Goal: Check status: Check status

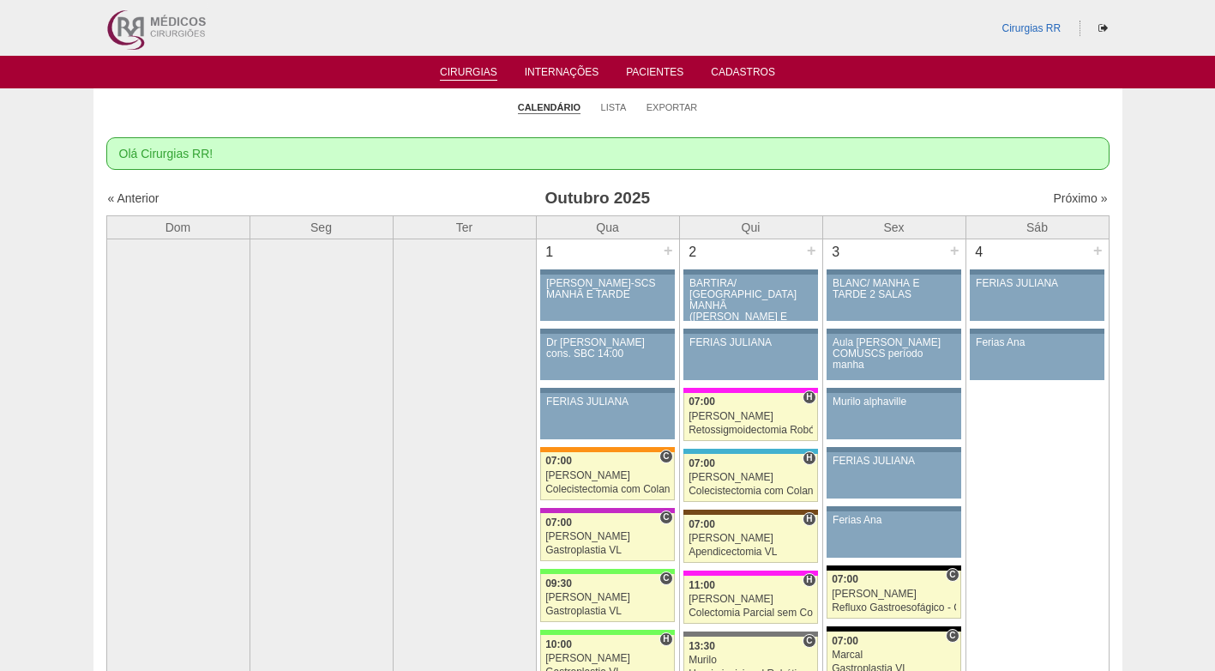
click at [783, 112] on ul "Calendário Lista Exportar" at bounding box center [607, 106] width 1029 height 36
click at [620, 109] on link "Lista" at bounding box center [614, 107] width 26 height 13
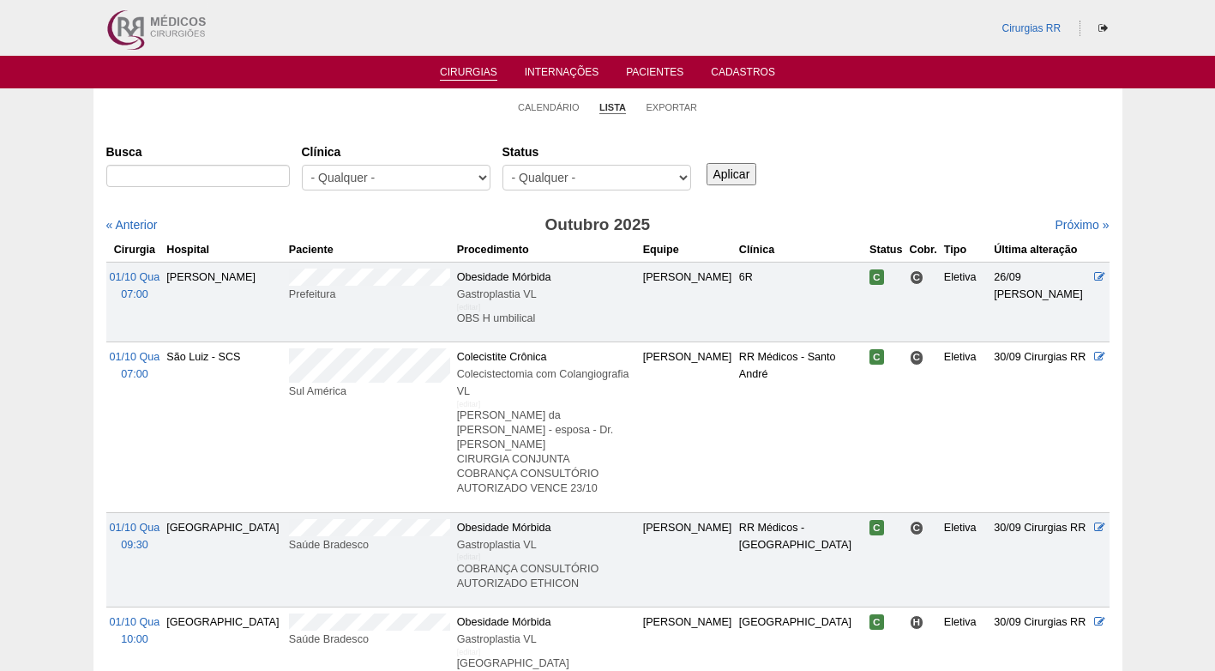
select select "resr"
click at [503, 165] on select "- Qualquer - Reservada Confirmada Suspensa Cancelada" at bounding box center [597, 178] width 189 height 26
click at [734, 173] on input "Aplicar" at bounding box center [732, 174] width 51 height 22
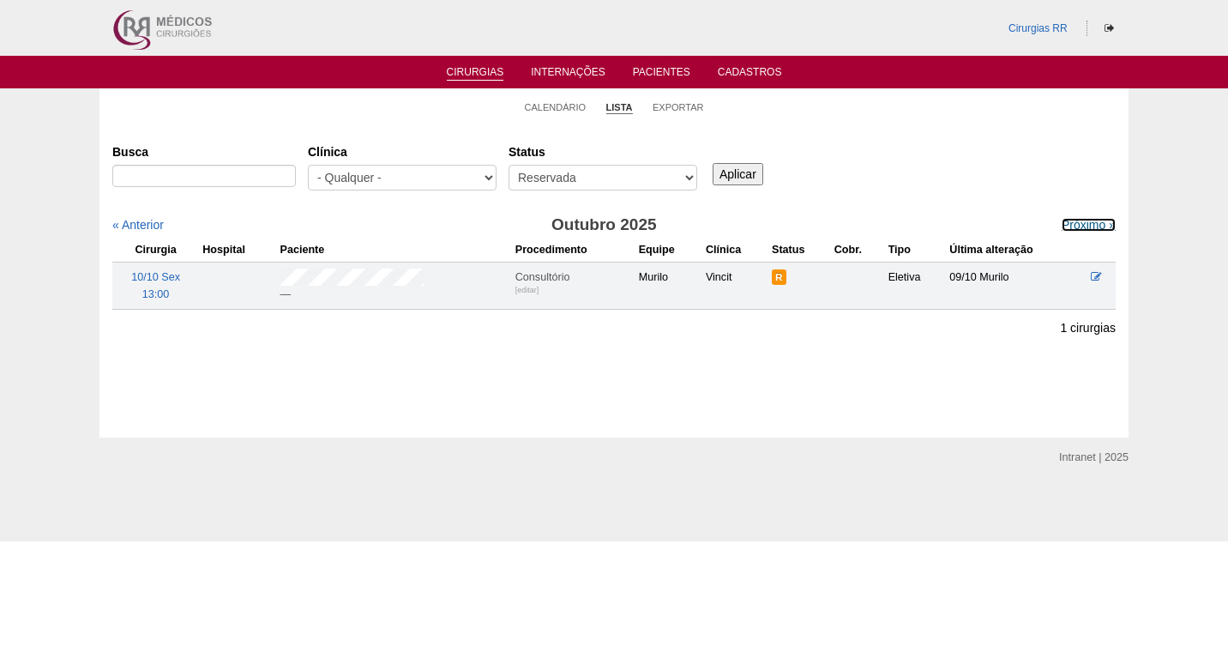
drag, startPoint x: 1062, startPoint y: 225, endPoint x: 1005, endPoint y: 189, distance: 67.1
click at [1063, 226] on link "Próximo »" at bounding box center [1089, 225] width 54 height 14
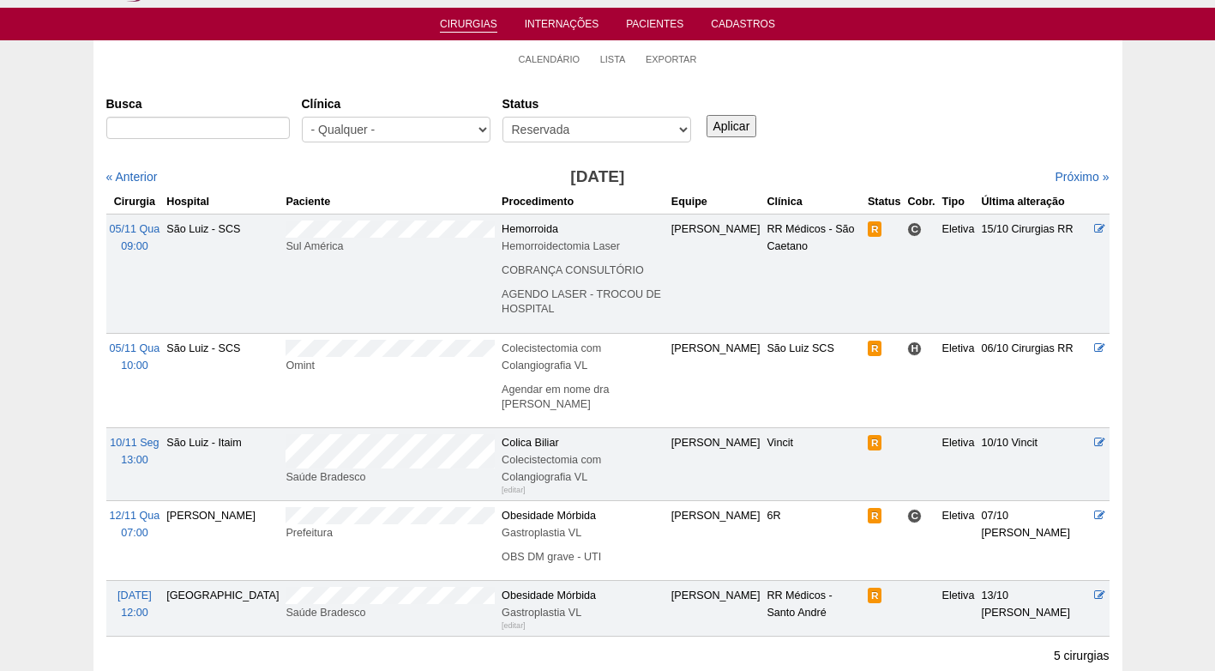
scroll to position [86, 0]
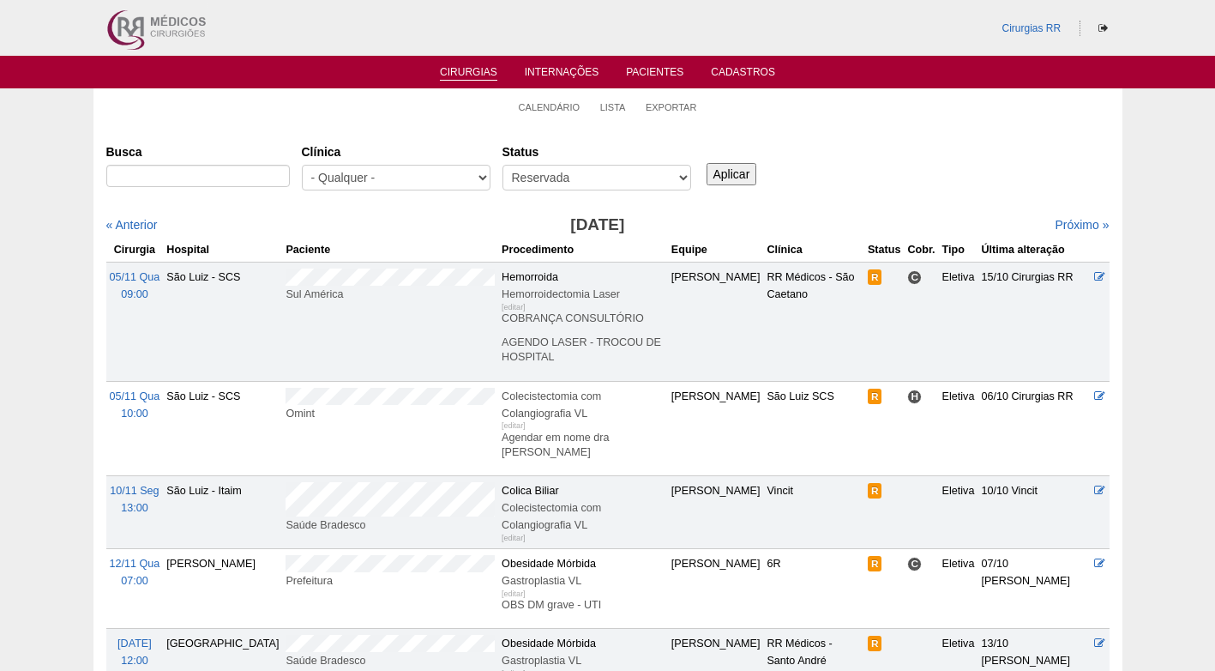
scroll to position [86, 0]
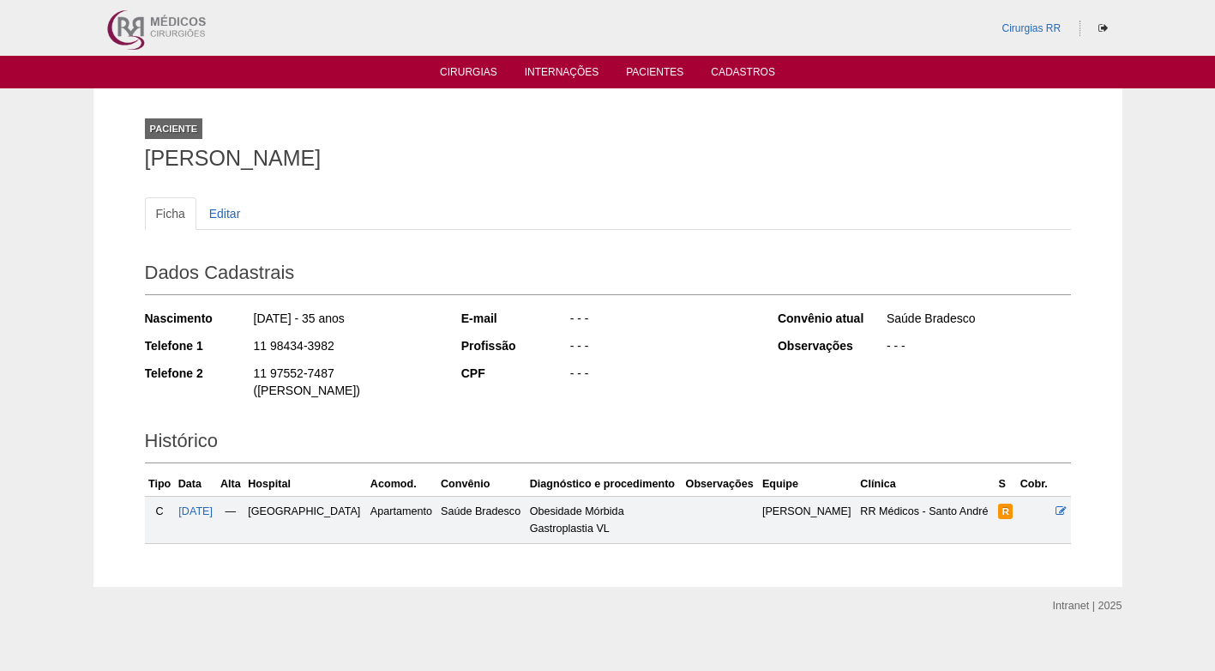
drag, startPoint x: 148, startPoint y: 160, endPoint x: 552, endPoint y: 160, distance: 404.0
click at [552, 160] on h1 "PATRICIA VERONICA FERREIRA" at bounding box center [608, 158] width 926 height 21
copy h1 "PATRICIA VERONICA FERREIRA"
click at [1062, 505] on icon at bounding box center [1061, 510] width 11 height 11
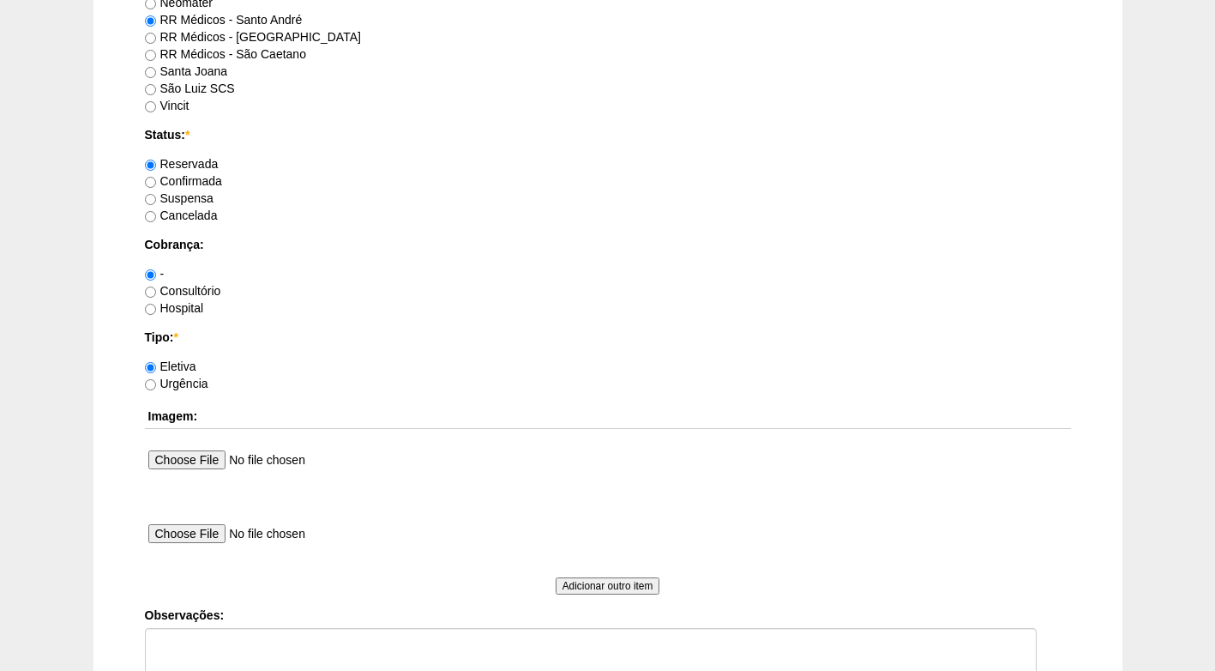
scroll to position [1287, 0]
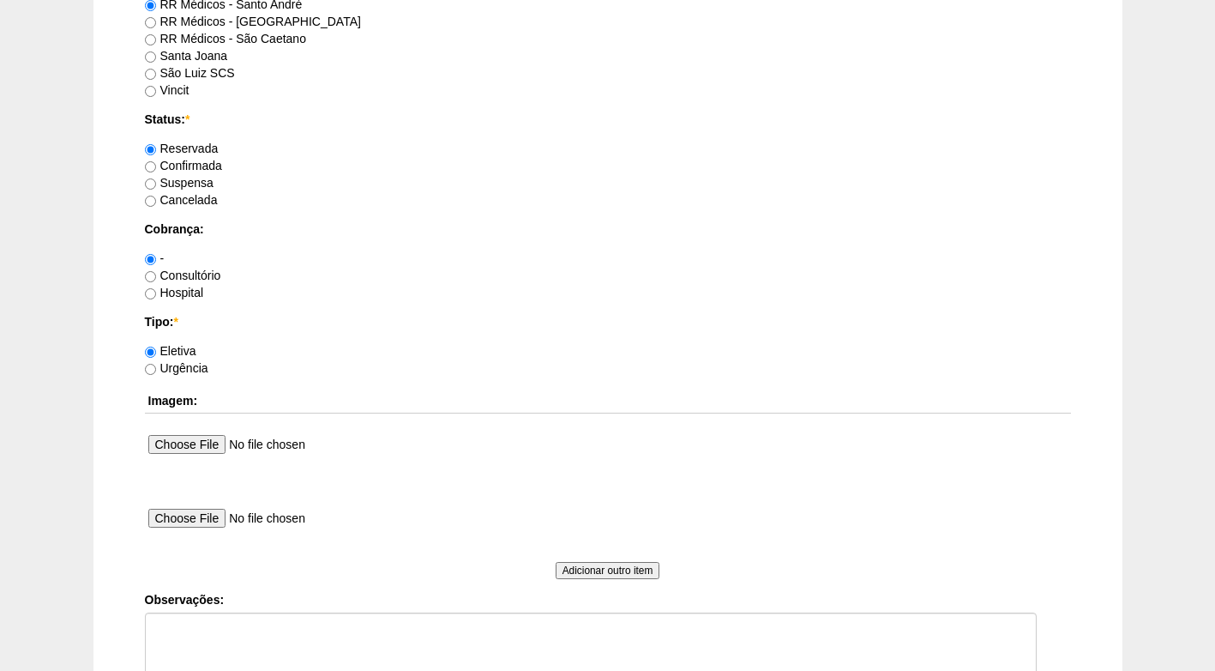
click at [184, 169] on label "Confirmada" at bounding box center [183, 166] width 77 height 14
click at [156, 169] on input "Confirmada" at bounding box center [150, 166] width 11 height 11
radio input "true"
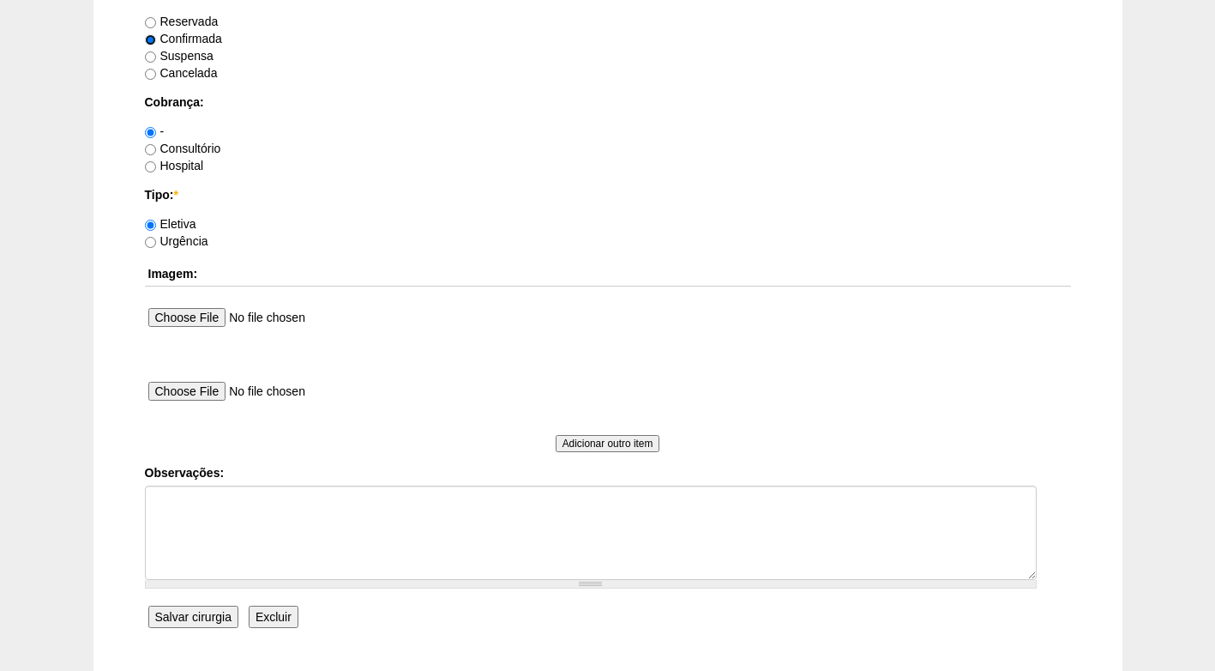
scroll to position [1458, 0]
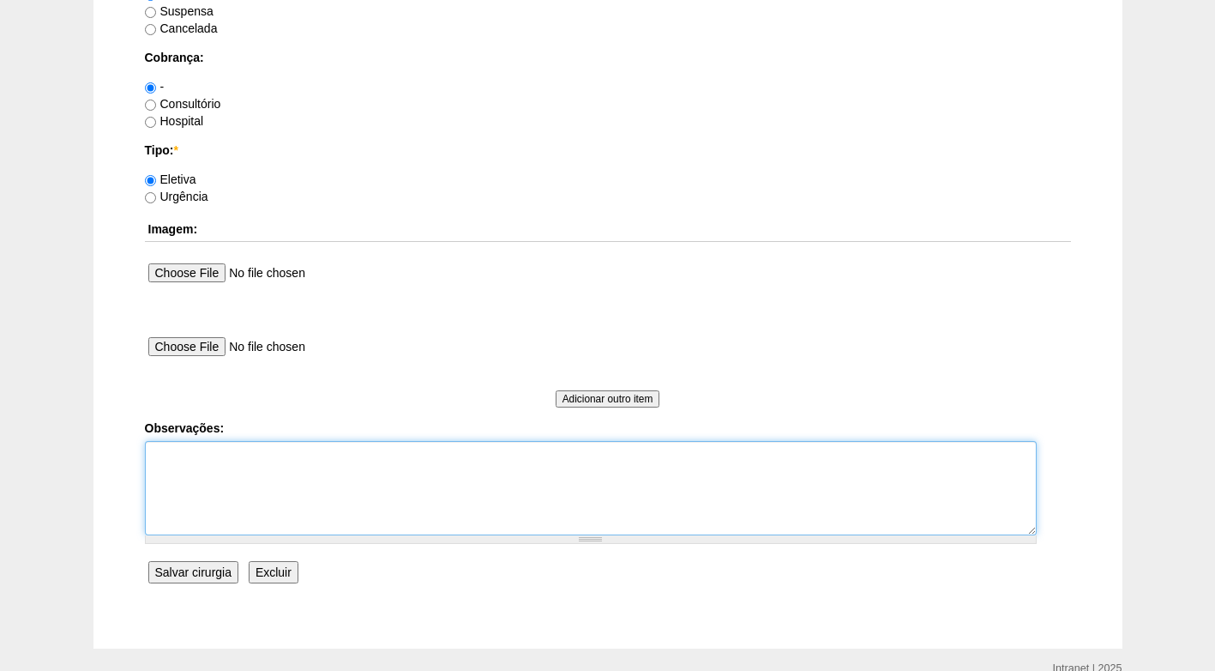
click at [262, 456] on textarea "Observações:" at bounding box center [591, 488] width 892 height 94
paste textarea "Bom dia, sou a Luciana, por gentileza agendar no dia e horário abaixo, por gent…"
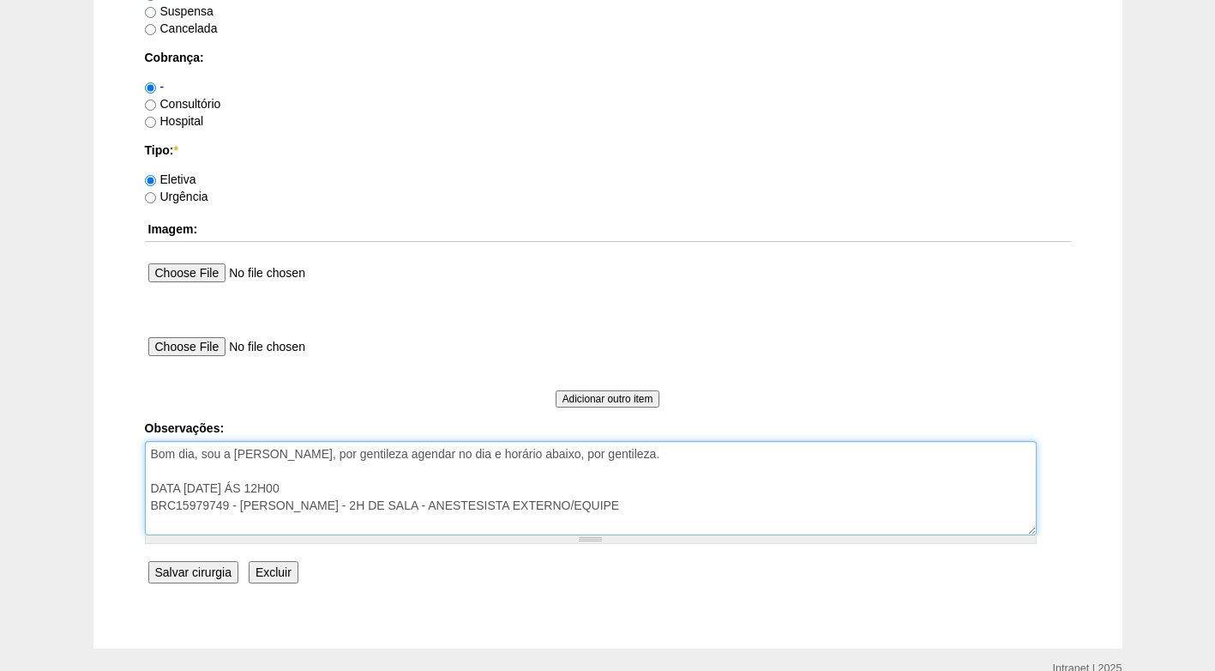
drag, startPoint x: 617, startPoint y: 455, endPoint x: 63, endPoint y: 471, distance: 553.5
click at [622, 465] on textarea "Bom dia, sou a Luciana, por gentileza agendar no dia e horário abaixo, por gent…" at bounding box center [591, 488] width 892 height 94
drag, startPoint x: 607, startPoint y: 455, endPoint x: 151, endPoint y: 453, distance: 456.3
click at [151, 453] on textarea "Bom dia, sou a Luciana, por gentileza agendar no dia e horário abaixo, por gent…" at bounding box center [591, 488] width 892 height 94
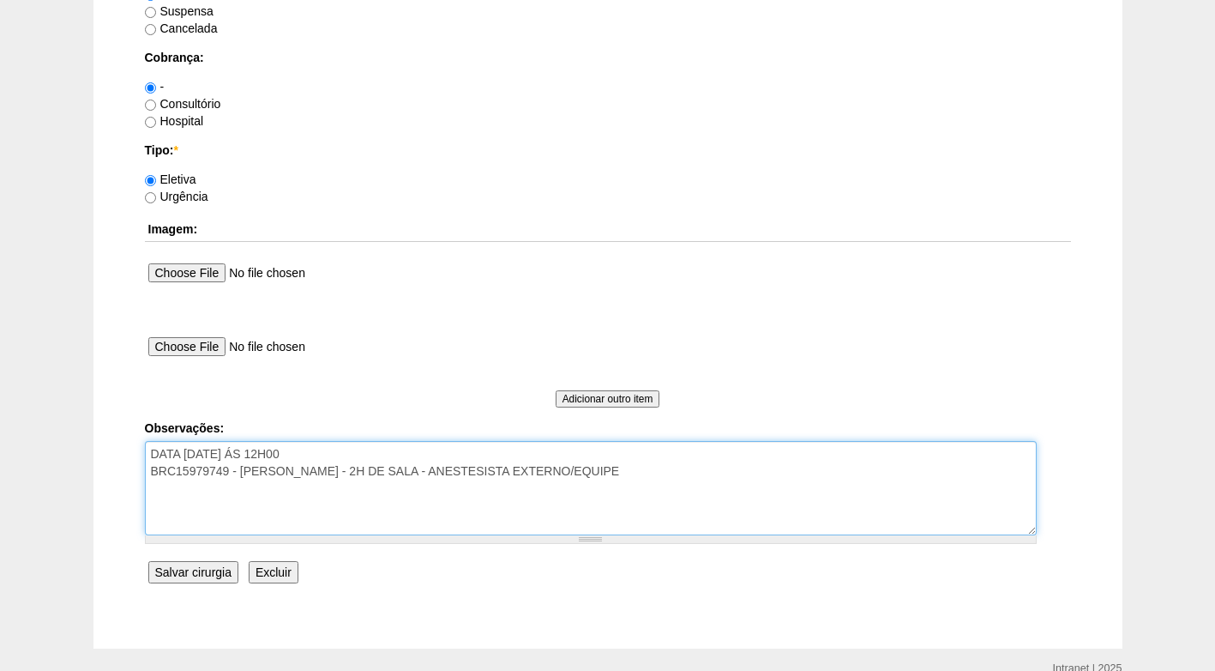
drag, startPoint x: 218, startPoint y: 489, endPoint x: 142, endPoint y: 489, distance: 75.5
drag, startPoint x: 234, startPoint y: 509, endPoint x: 739, endPoint y: 511, distance: 504.4
click at [739, 511] on textarea "BRC15979749 - PATRICIA VERONICA FERREIRA - 2H DE SALA - ANESTESISTA EXTERNO/EQU…" at bounding box center [591, 488] width 892 height 94
click at [236, 475] on textarea "BRC15979749 - AUTORIZADO" at bounding box center [591, 488] width 892 height 94
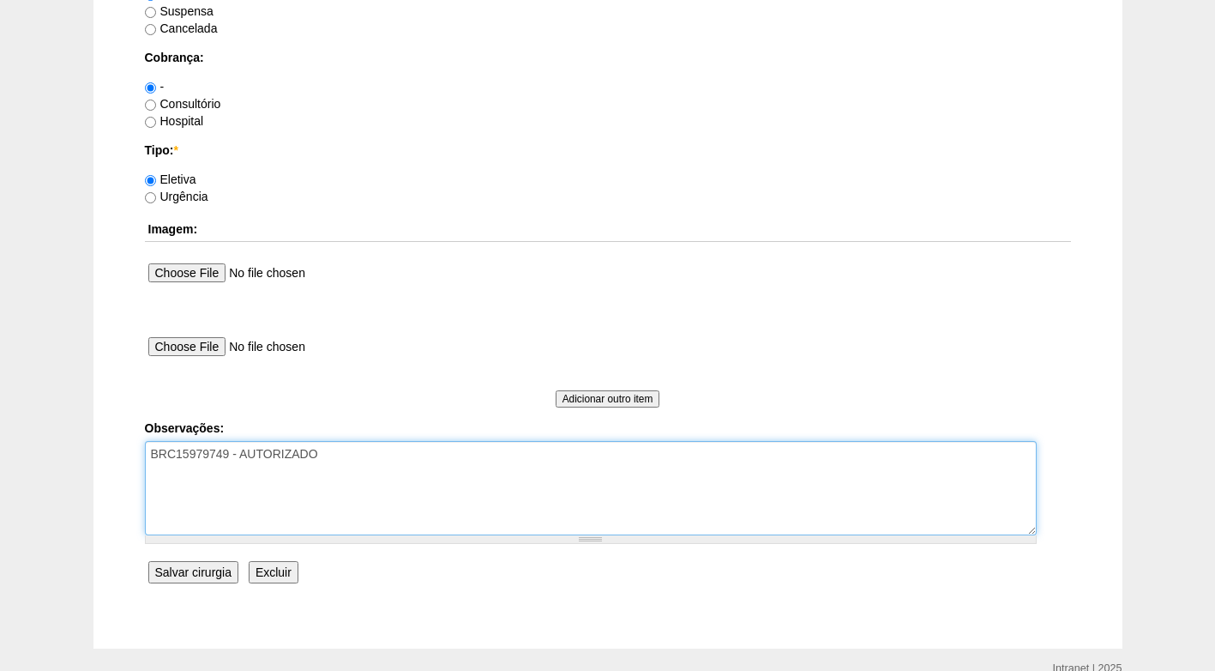
click at [256, 451] on textarea "BRC15979749 - AUTORIZADO" at bounding box center [591, 488] width 892 height 94
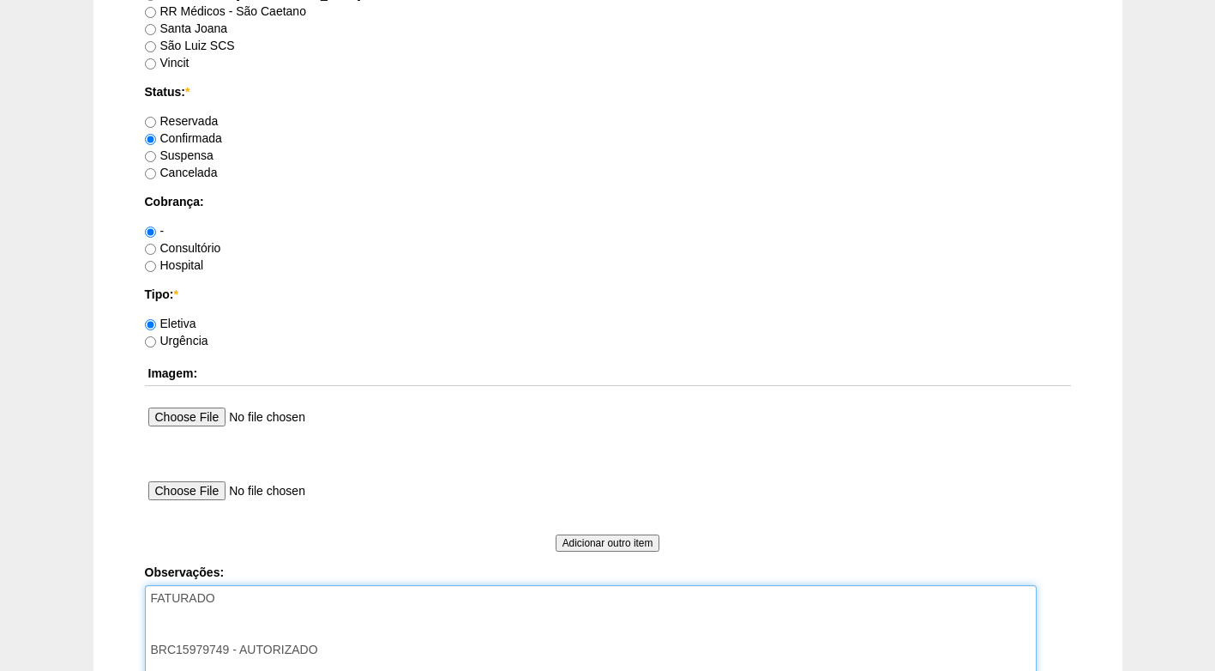
scroll to position [1329, 0]
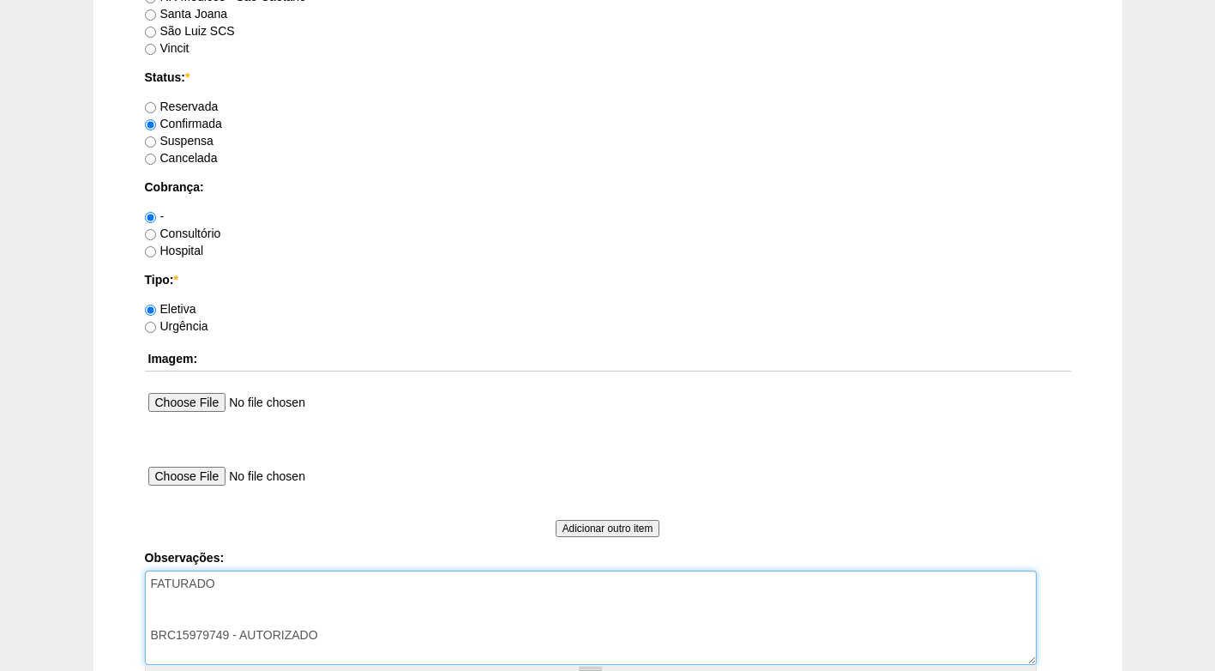
type textarea "FATURADO BRC15979749 - AUTORIZADO"
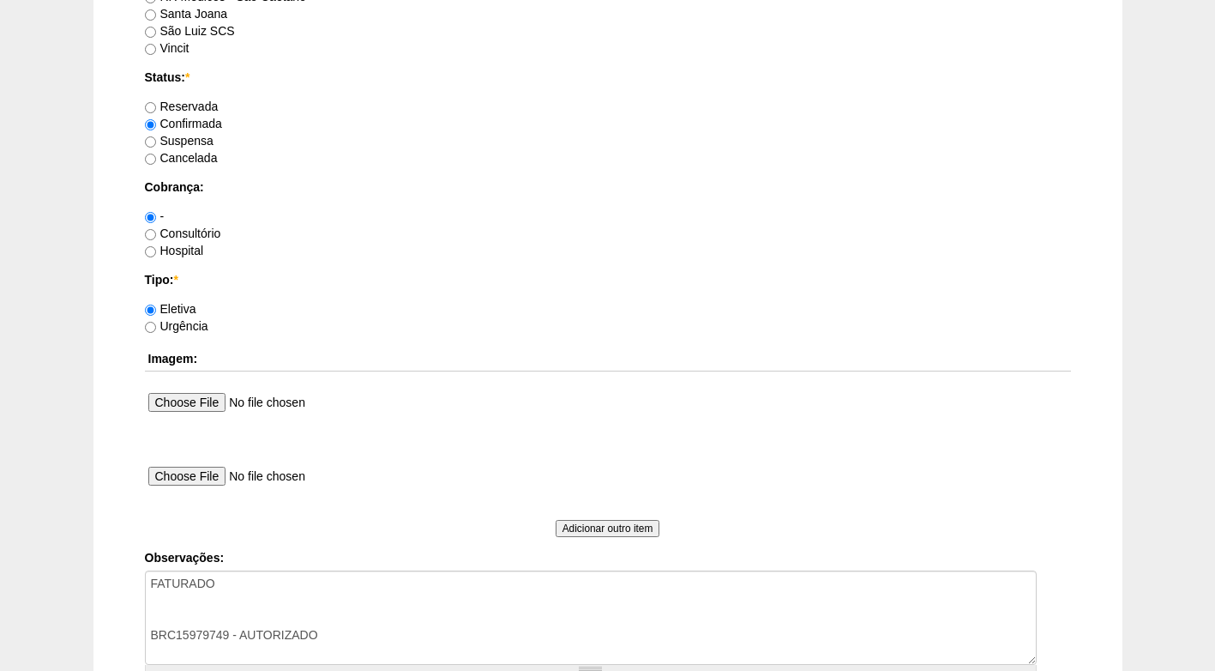
click at [195, 232] on label "Consultório" at bounding box center [183, 233] width 76 height 14
click at [156, 232] on input "Consultório" at bounding box center [150, 234] width 11 height 11
radio input "true"
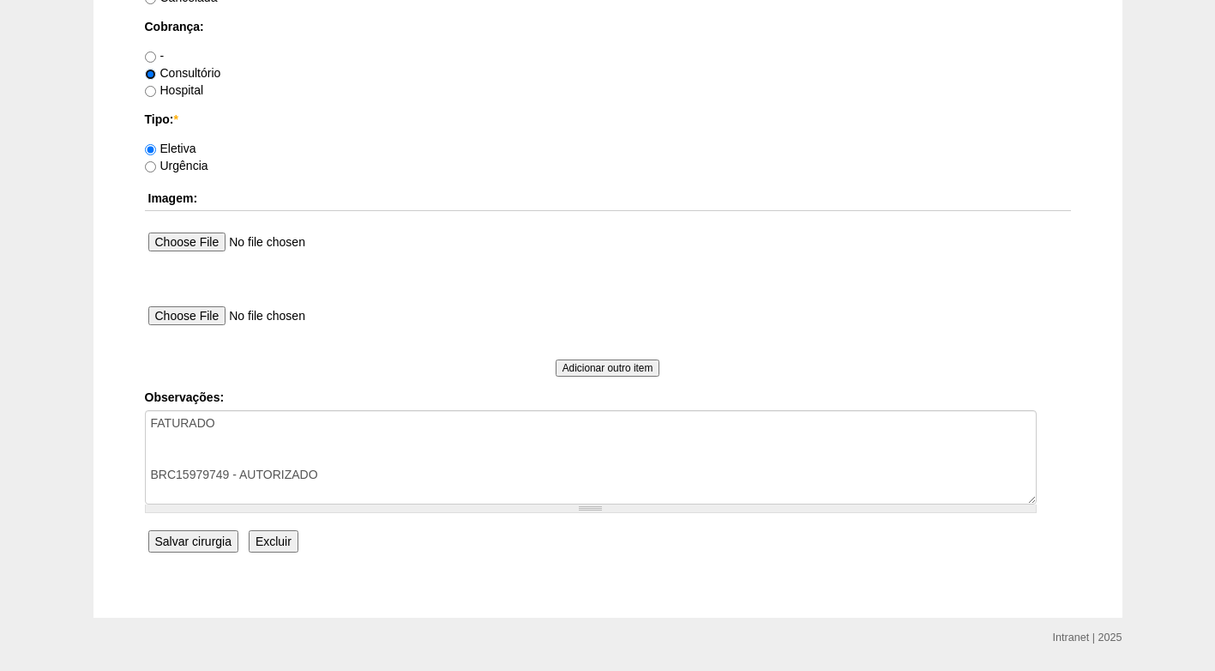
scroll to position [1500, 0]
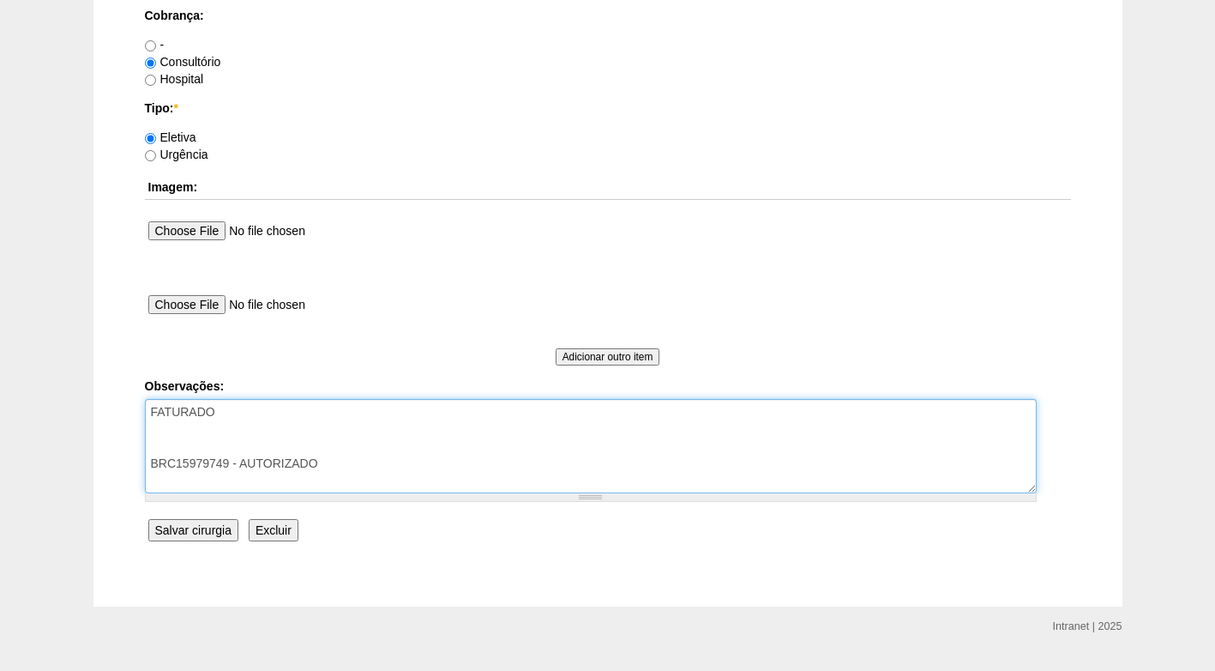
click at [280, 417] on textarea "FATURADO BRC15979749 - AUTORIZADO" at bounding box center [591, 446] width 892 height 94
click at [231, 443] on textarea "FATURADO CONSULTÓRIO BRC15979749 - AUTORIZADO" at bounding box center [591, 446] width 892 height 94
type textarea "FATURADO CONSULTÓRIO BRC15979749 - AUTORIZADO"
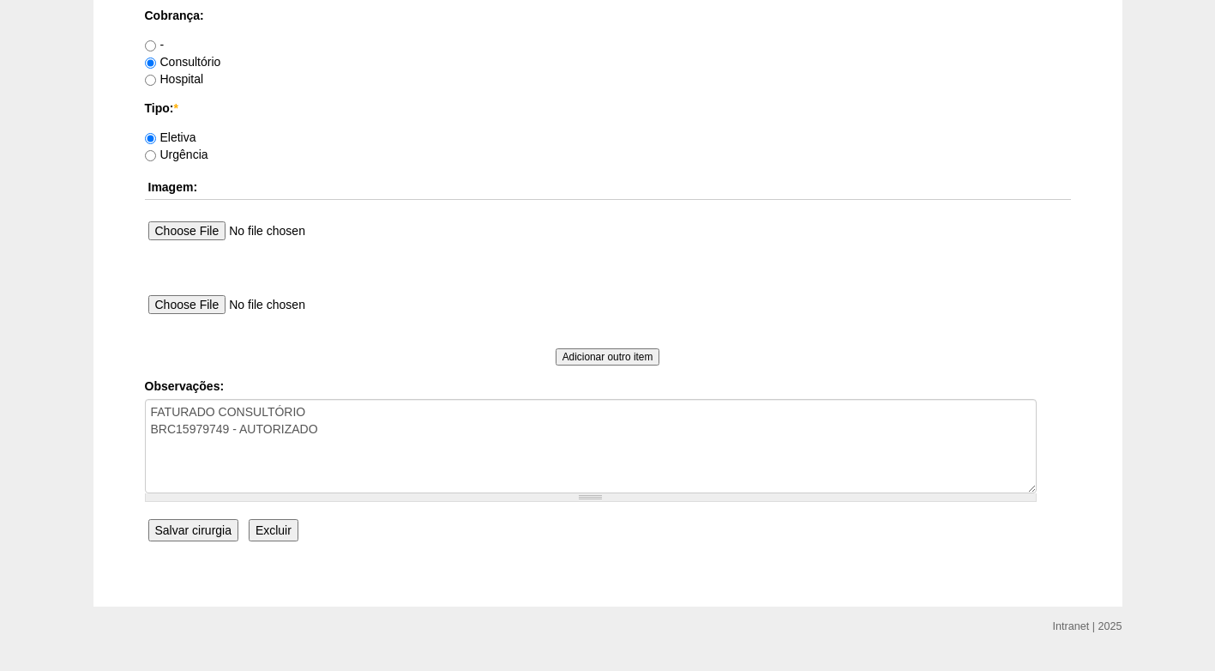
click at [215, 534] on input "Salvar cirurgia" at bounding box center [193, 530] width 90 height 22
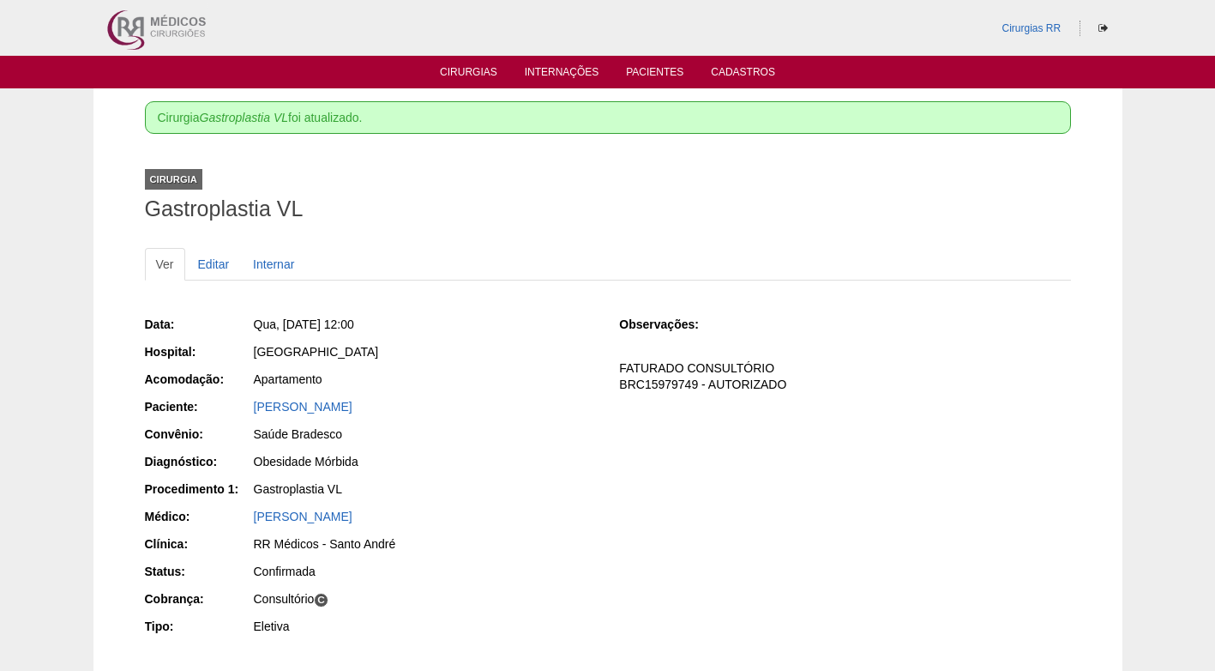
click at [471, 263] on ul "Ver Editar Internar" at bounding box center [608, 264] width 926 height 33
click at [463, 73] on link "Cirurgias" at bounding box center [468, 73] width 57 height 15
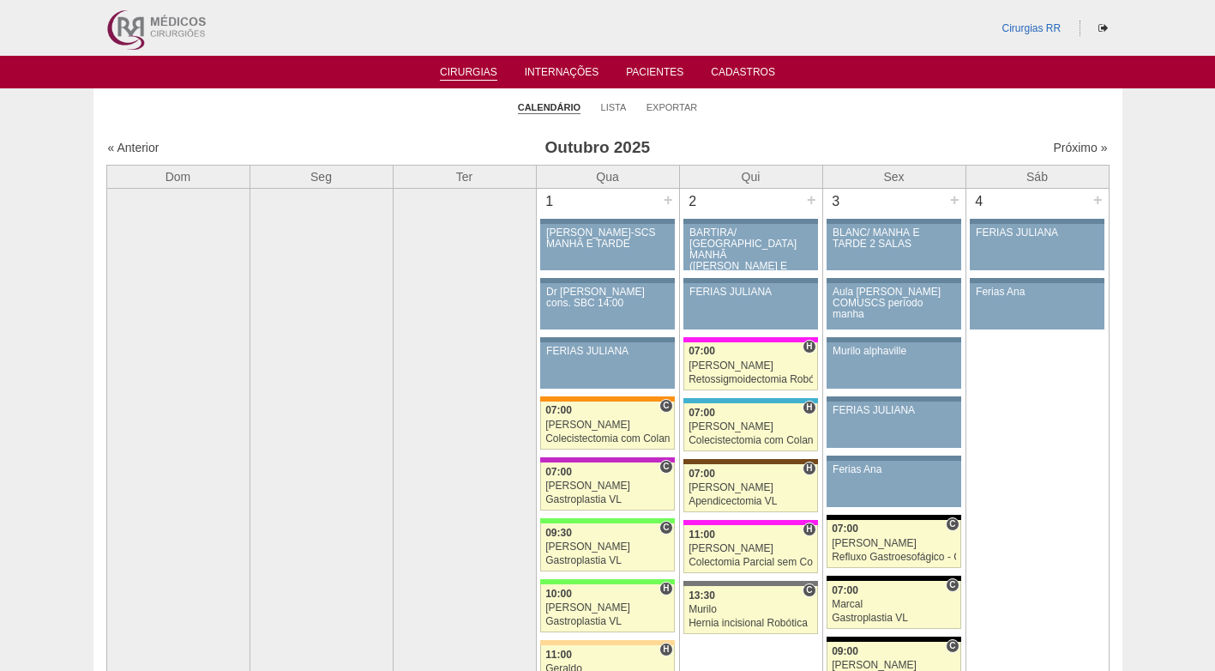
click at [808, 114] on ul "Calendário Lista Exportar" at bounding box center [607, 106] width 1029 height 36
click at [614, 100] on li "Lista" at bounding box center [614, 106] width 26 height 24
click at [614, 105] on link "Lista" at bounding box center [614, 107] width 26 height 13
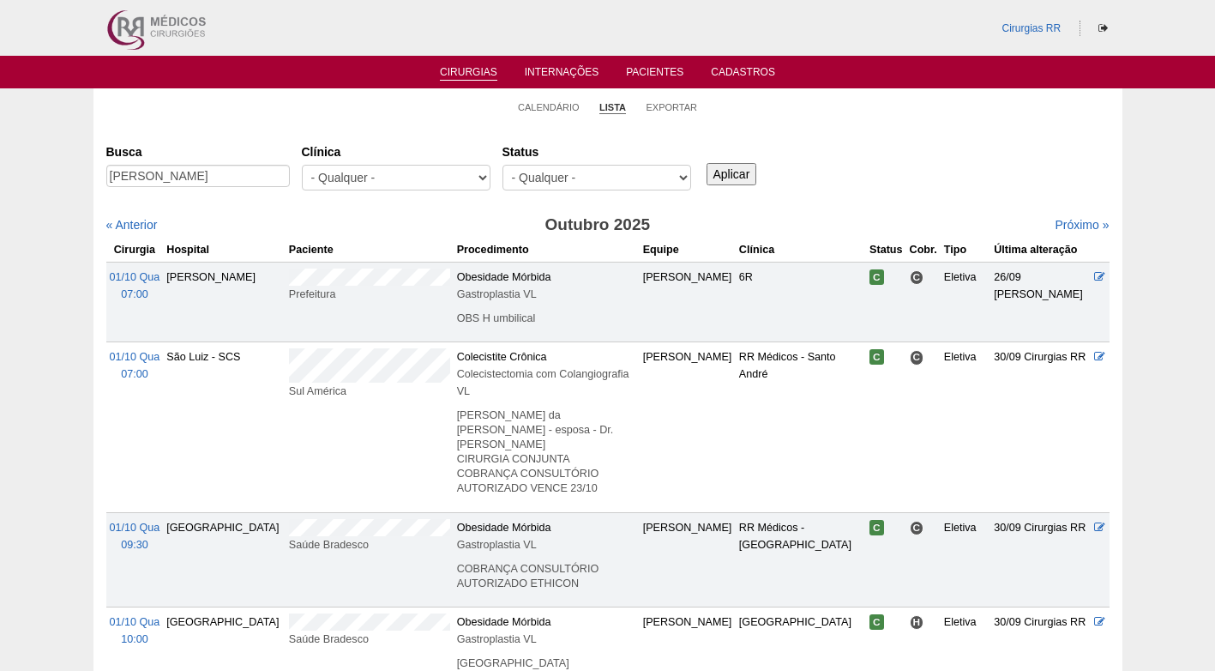
type input "[PERSON_NAME]"
click at [707, 163] on input "Aplicar" at bounding box center [732, 174] width 51 height 22
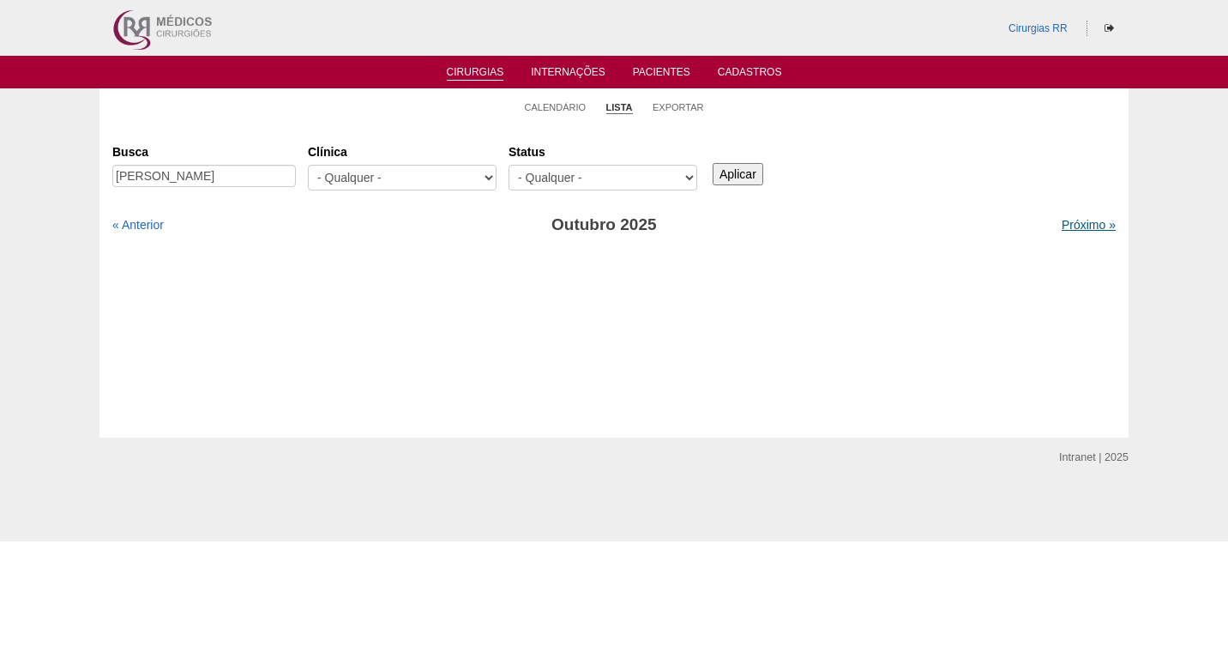
click at [1091, 220] on link "Próximo »" at bounding box center [1089, 225] width 54 height 14
drag, startPoint x: 156, startPoint y: 172, endPoint x: 289, endPoint y: 172, distance: 133.0
click at [289, 172] on input "JEANE DE QUEIROZ AGUIAR" at bounding box center [204, 176] width 184 height 22
type input "JEANE"
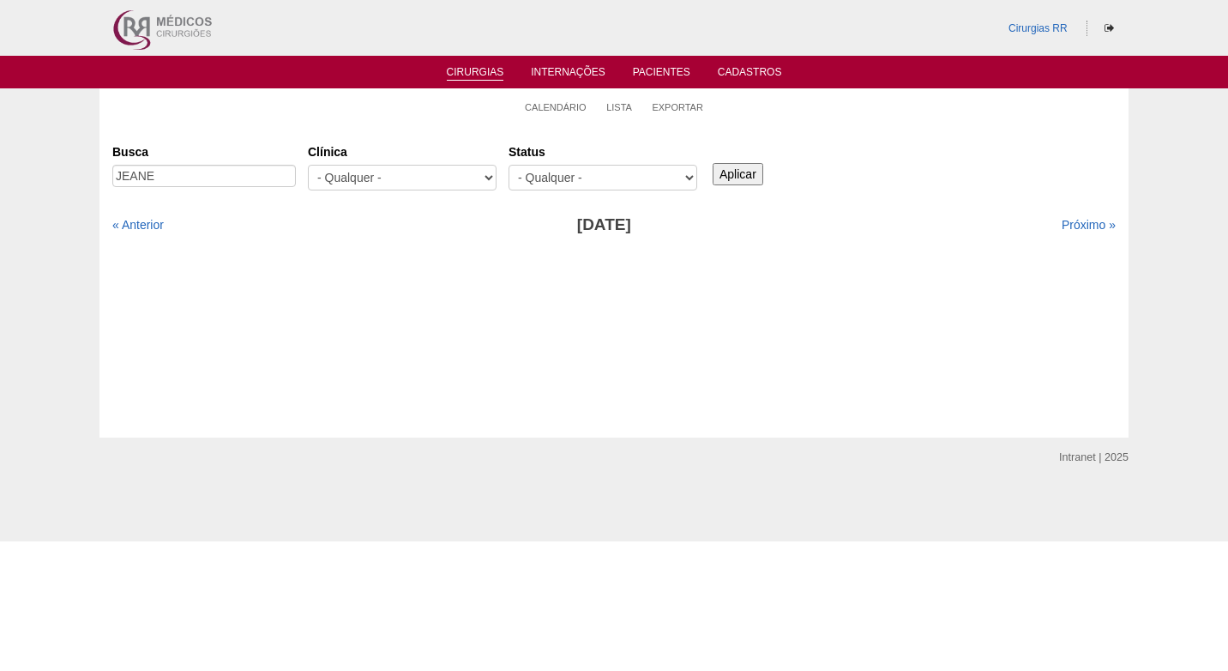
click at [352, 131] on div "Cirurgias Busca JEANE Clínica - Qualquer - 6R Alphaville Assunção Bartira Brasi…" at bounding box center [613, 280] width 1029 height 313
click at [745, 172] on input "Aplicar" at bounding box center [738, 174] width 51 height 22
click at [162, 227] on link "« Anterior" at bounding box center [137, 225] width 51 height 14
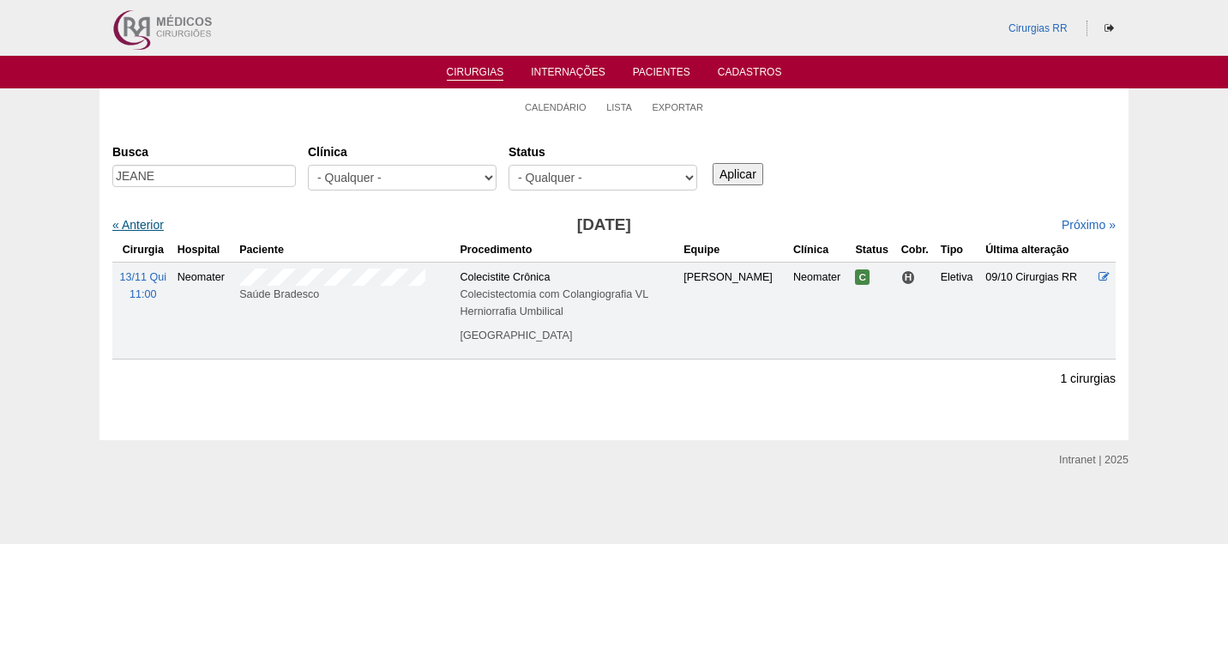
click at [156, 224] on link "« Anterior" at bounding box center [137, 225] width 51 height 14
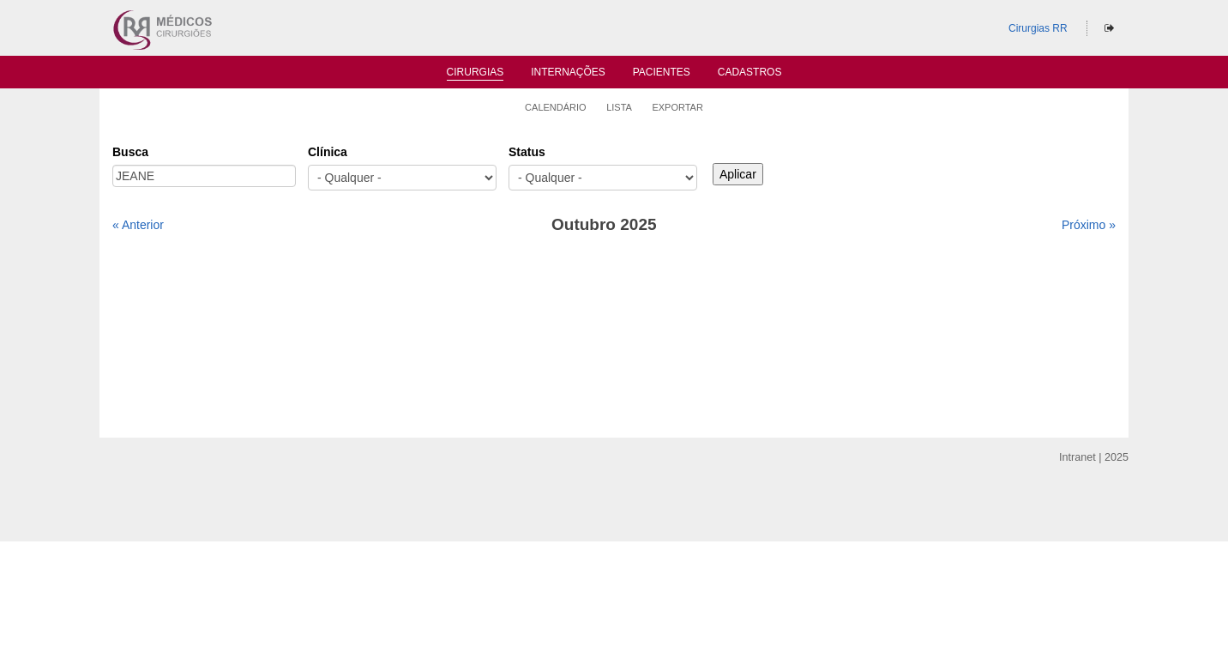
click at [275, 116] on ul "Calendário Lista Exportar" at bounding box center [613, 106] width 1029 height 36
click at [377, 130] on div "Cirurgias Busca JEANE Clínica - Qualquer - 6R Alphaville Assunção Bartira Brasi…" at bounding box center [613, 280] width 1029 height 313
click at [565, 101] on link "Calendário" at bounding box center [556, 107] width 62 height 13
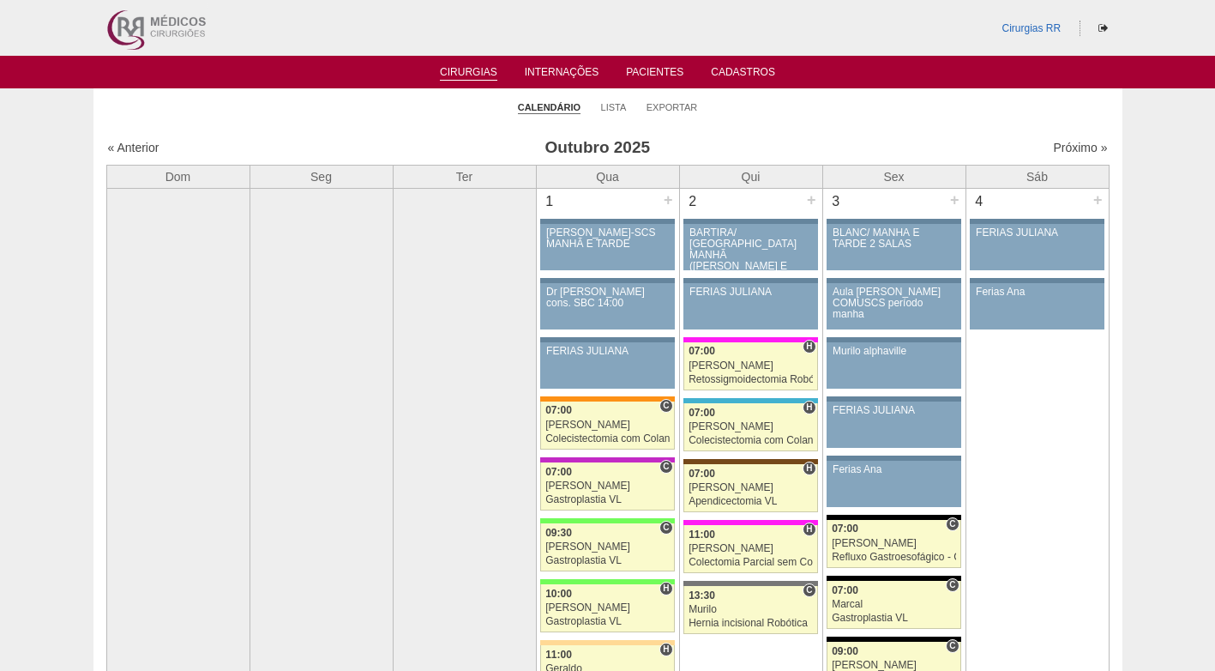
click at [371, 119] on ul "Calendário Lista Exportar" at bounding box center [607, 106] width 1029 height 36
click at [608, 109] on link "Lista" at bounding box center [614, 107] width 26 height 13
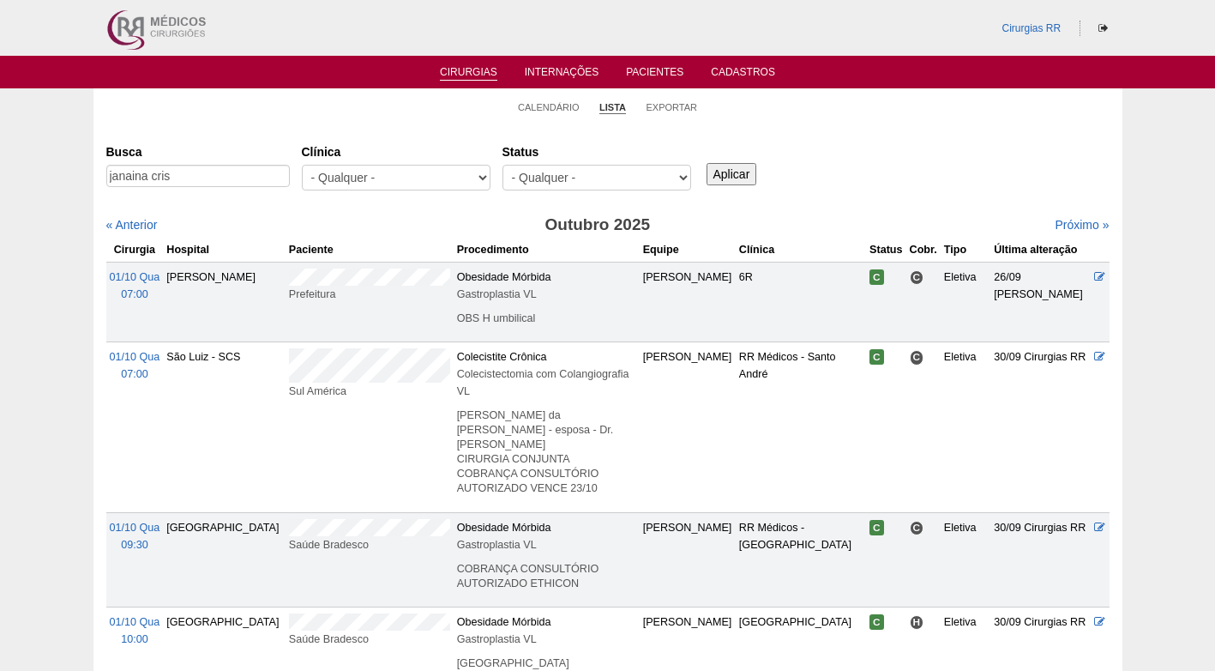
type input "janaina cris"
click at [724, 163] on div "Aplicar" at bounding box center [737, 160] width 69 height 47
click at [725, 173] on input "Aplicar" at bounding box center [732, 174] width 51 height 22
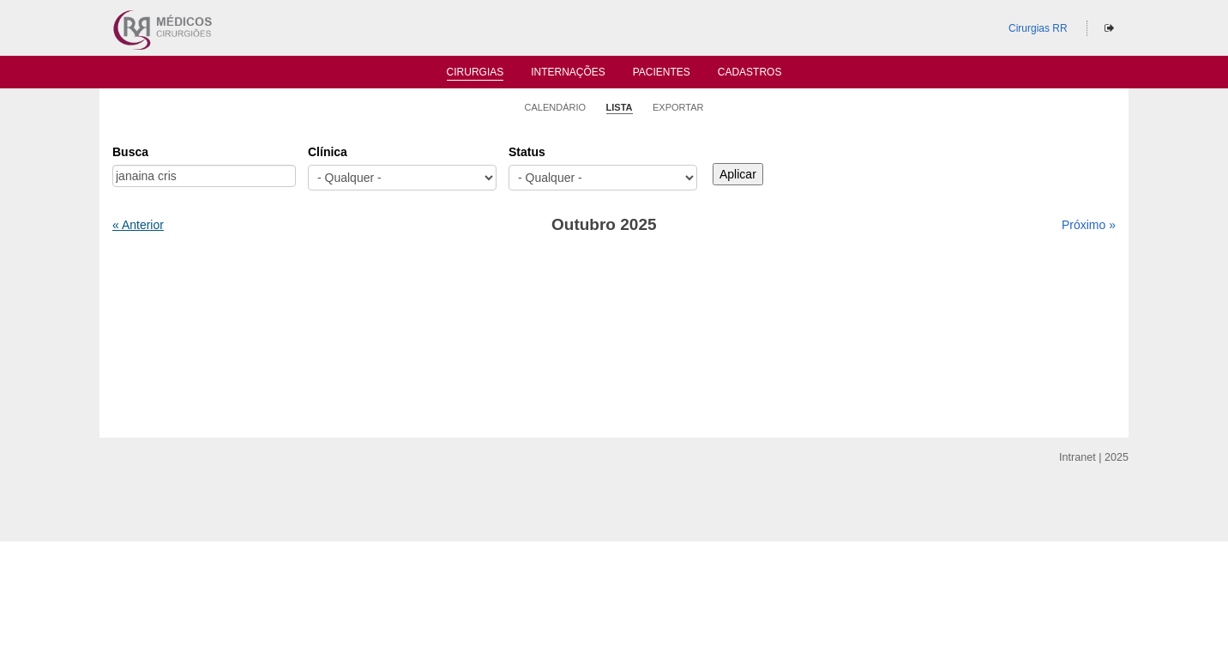
click at [157, 224] on link "« Anterior" at bounding box center [137, 225] width 51 height 14
click at [240, 178] on input "janaina cris" at bounding box center [204, 176] width 184 height 22
